Goal: Complete application form

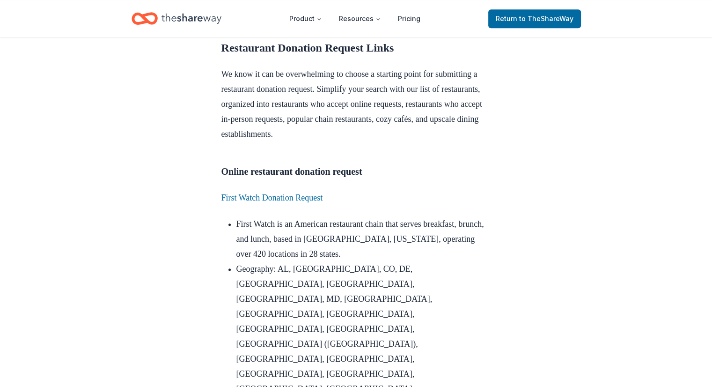
scroll to position [796, 0]
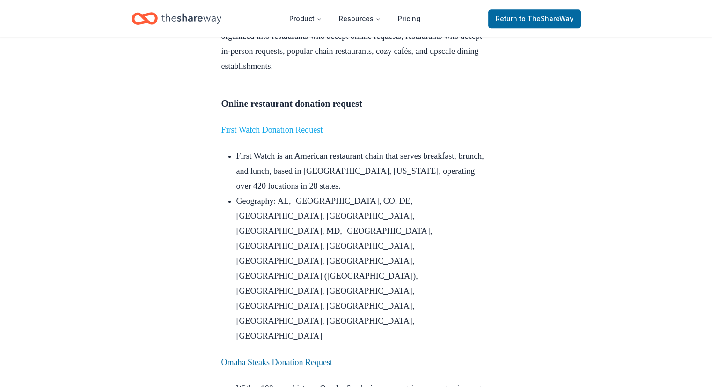
click at [298, 134] on link "First Watch Donation Request" at bounding box center [272, 129] width 102 height 9
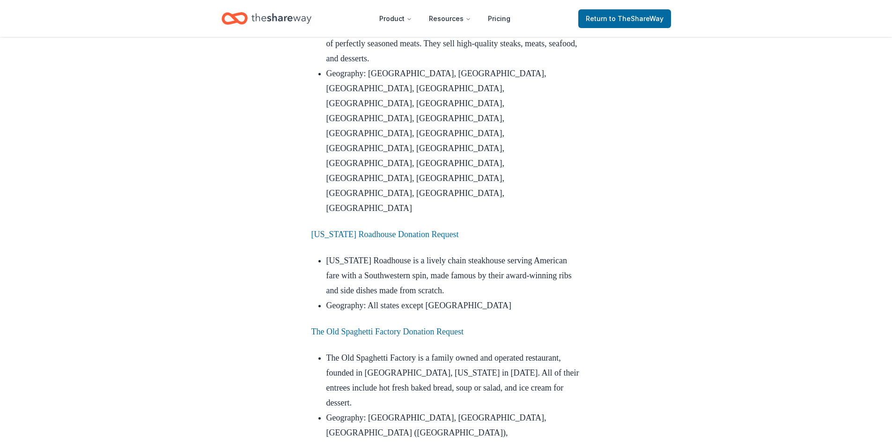
scroll to position [1123, 0]
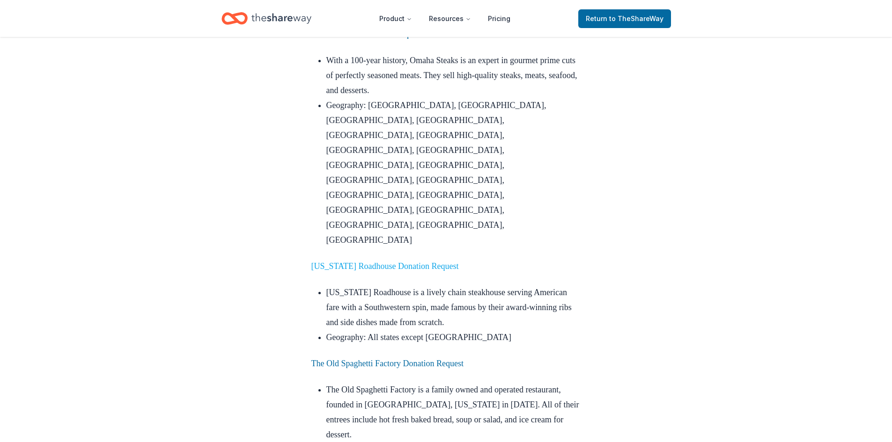
click at [374, 262] on link "Texas Roadhouse Donation Request" at bounding box center [384, 266] width 147 height 9
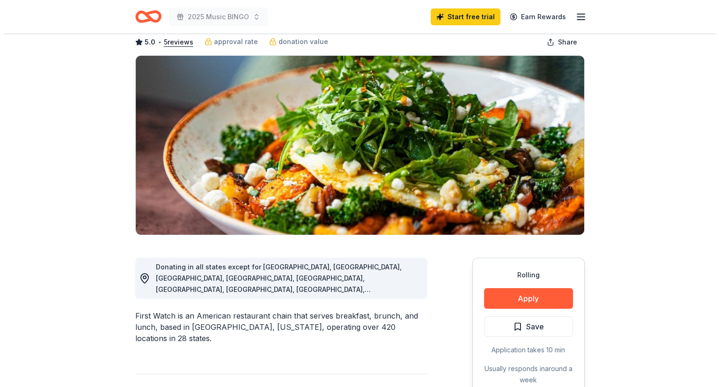
scroll to position [47, 0]
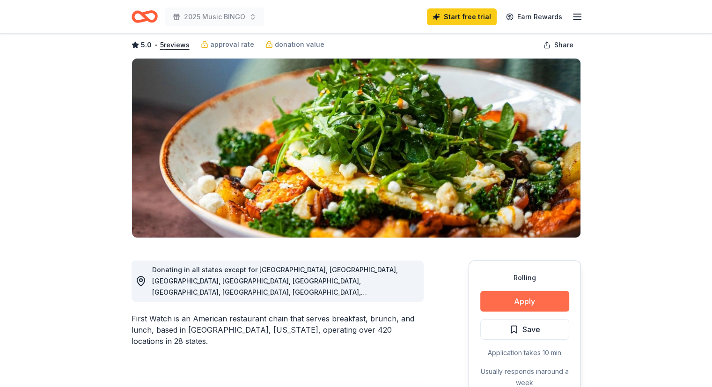
click at [526, 298] on button "Apply" at bounding box center [524, 301] width 89 height 21
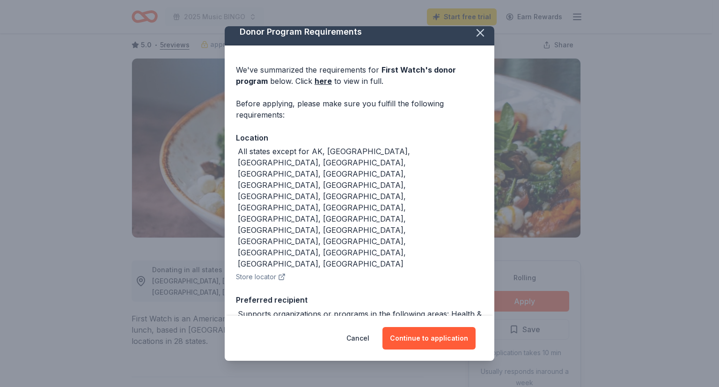
scroll to position [0, 0]
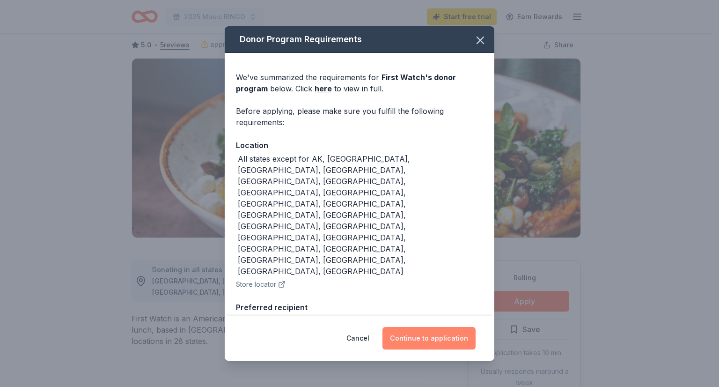
click at [453, 335] on button "Continue to application" at bounding box center [428, 338] width 93 height 22
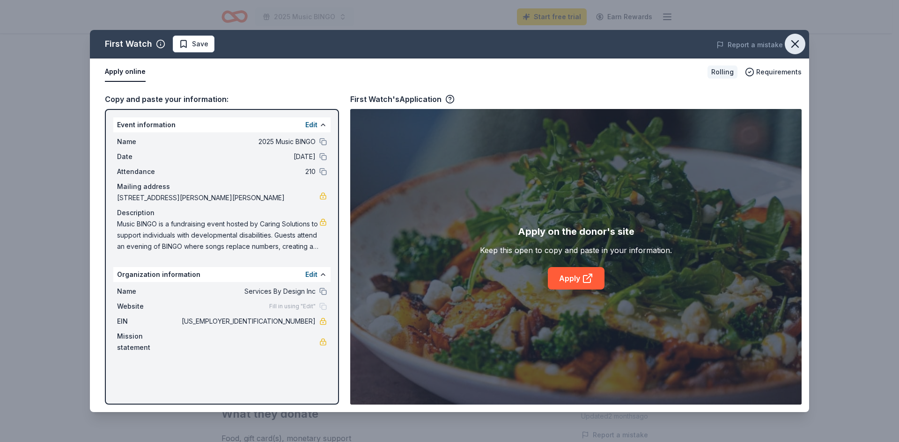
click at [711, 43] on icon "button" at bounding box center [794, 43] width 13 height 13
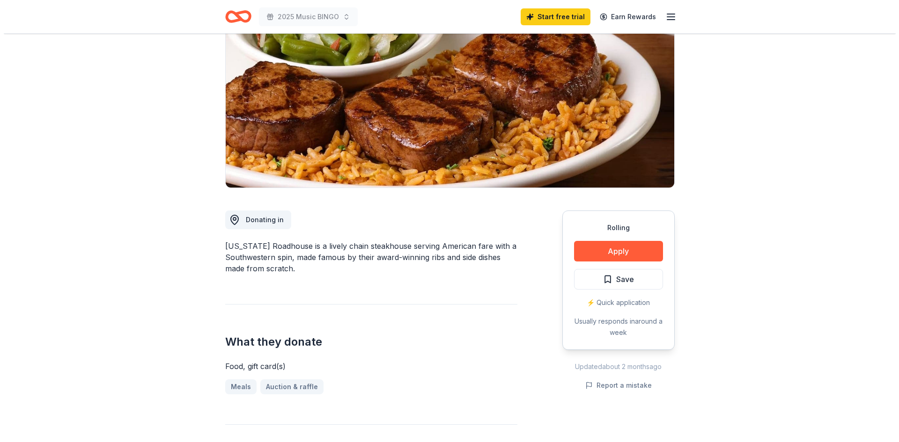
scroll to position [187, 0]
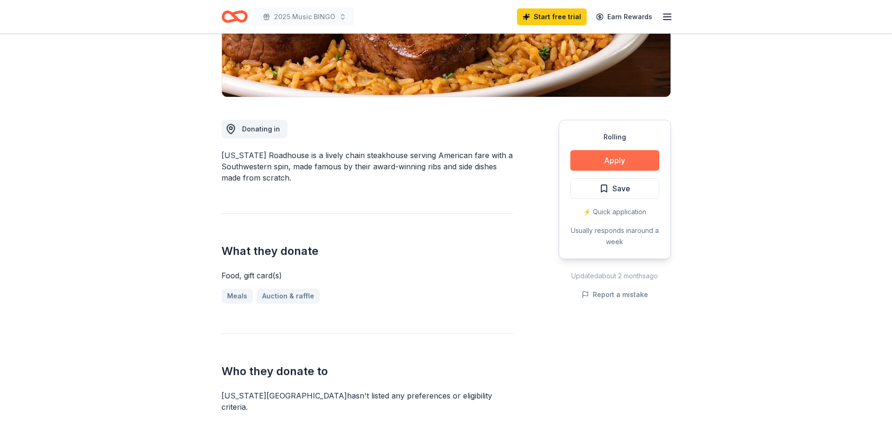
click at [611, 156] on button "Apply" at bounding box center [614, 160] width 89 height 21
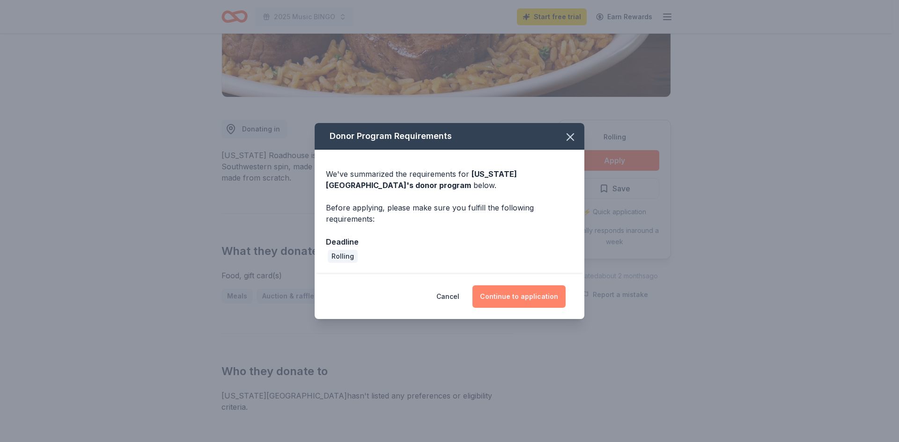
click at [540, 293] on button "Continue to application" at bounding box center [518, 297] width 93 height 22
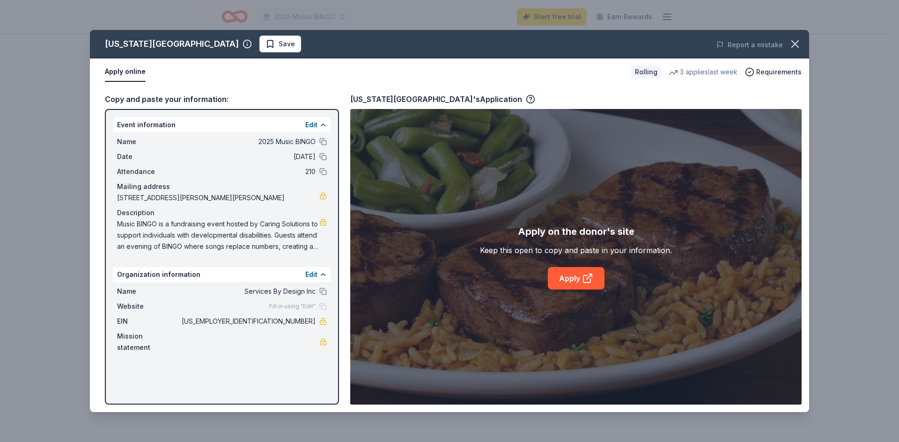
click at [535, 196] on div "Apply on the donor's site Keep this open to copy and paste in your information.…" at bounding box center [575, 257] width 451 height 296
click at [566, 274] on link "Apply" at bounding box center [576, 278] width 57 height 22
click at [573, 247] on div "Keep this open to copy and paste in your information." at bounding box center [576, 250] width 192 height 11
click at [569, 280] on link "Apply" at bounding box center [576, 278] width 57 height 22
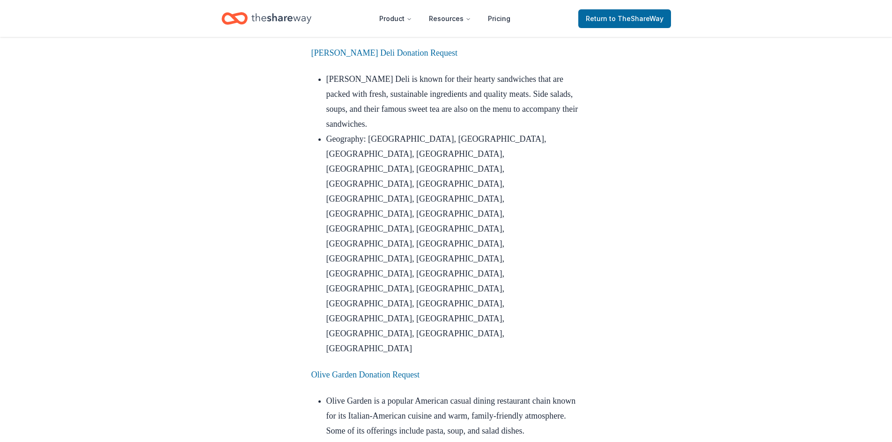
scroll to position [2200, 0]
